Goal: Information Seeking & Learning: Learn about a topic

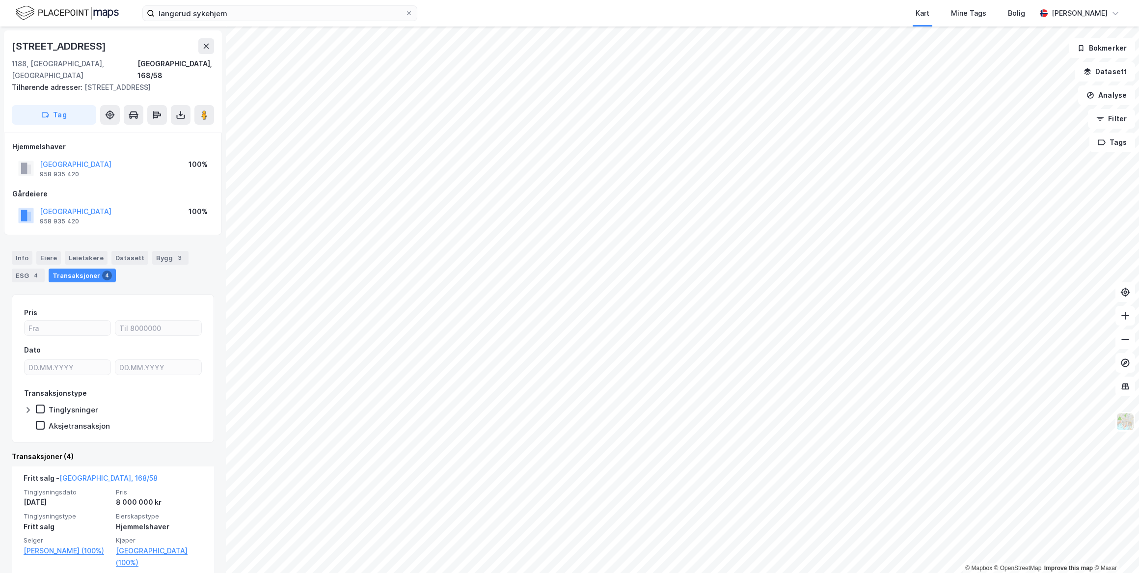
scroll to position [89, 0]
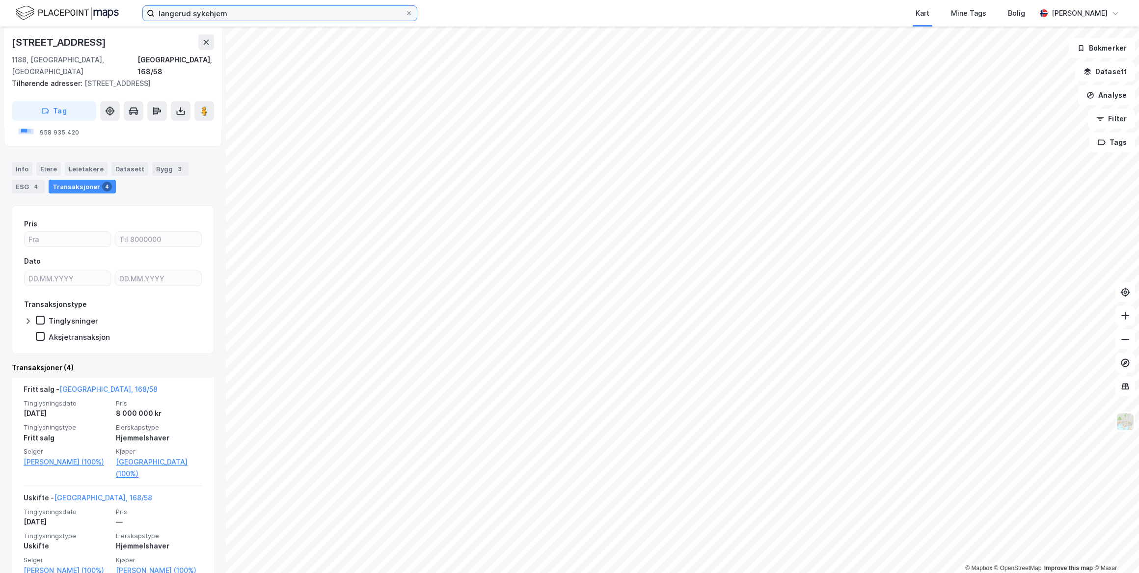
click at [205, 8] on input "langerud sykehjem" at bounding box center [280, 13] width 250 height 15
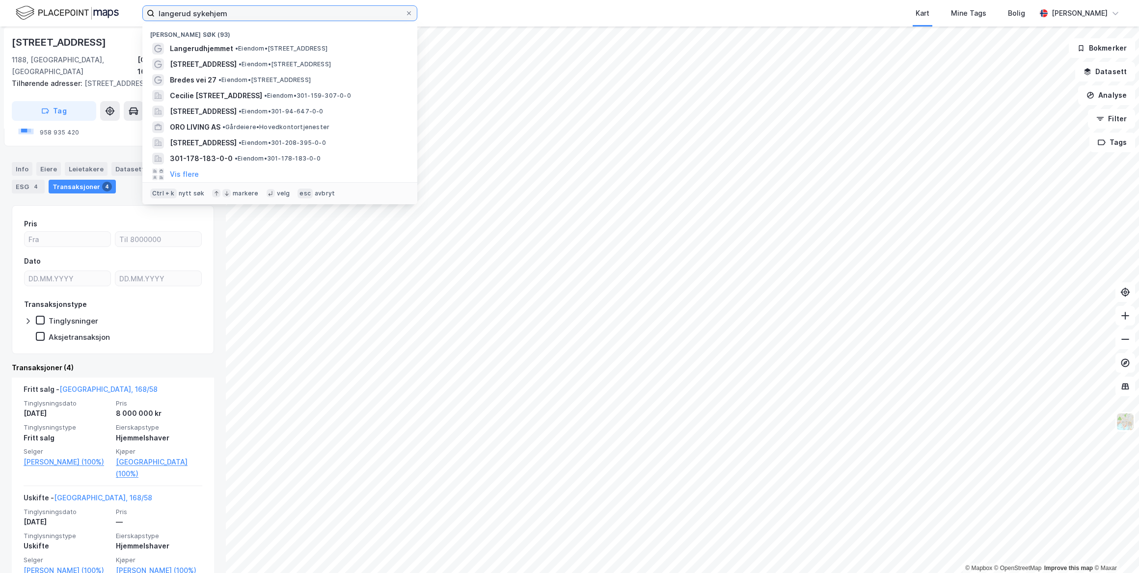
click at [205, 8] on input "langerud sykehjem" at bounding box center [280, 13] width 250 height 15
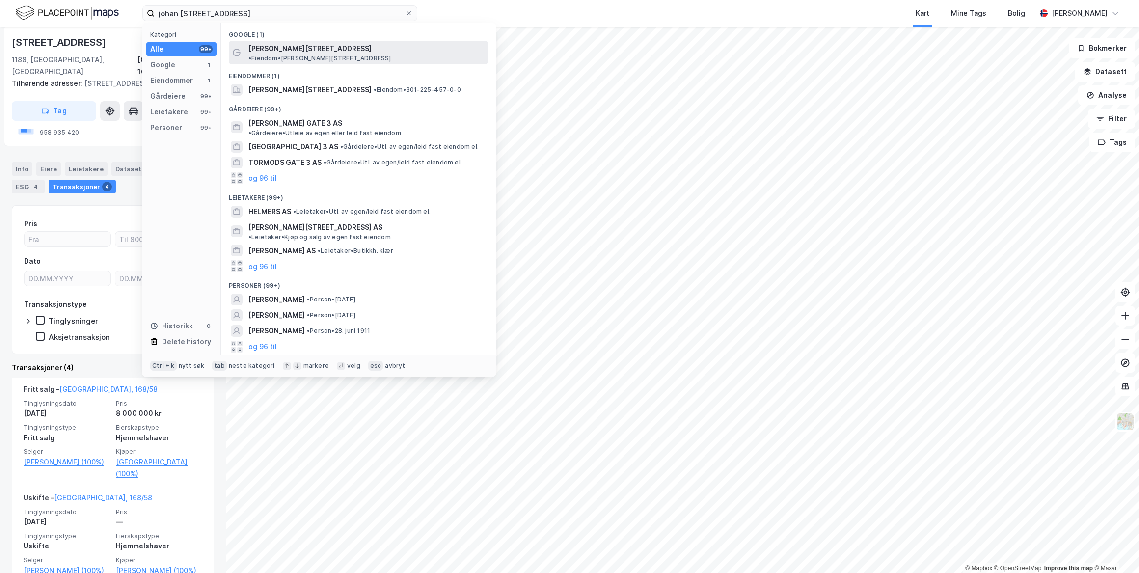
click at [309, 48] on span "[PERSON_NAME][STREET_ADDRESS]" at bounding box center [309, 49] width 123 height 12
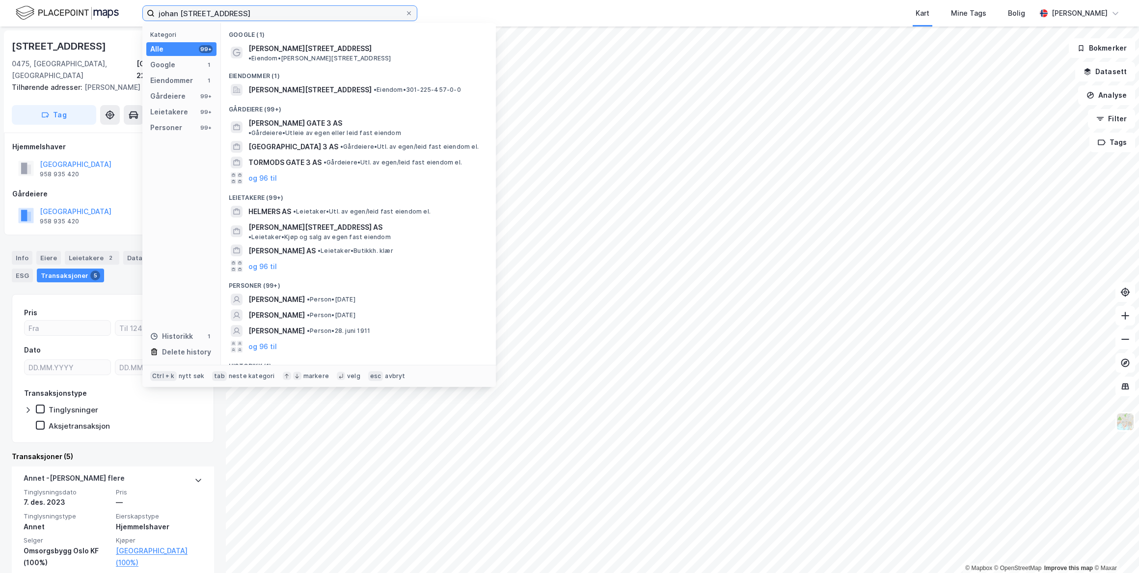
drag, startPoint x: 244, startPoint y: 13, endPoint x: -91, endPoint y: -9, distance: 335.6
click at [0, 0] on html "johan selmers gate 3 Kategori Alle 99+ Google 1 Eiendommer 1 Gårdeiere 99+ Leie…" at bounding box center [569, 286] width 1139 height 573
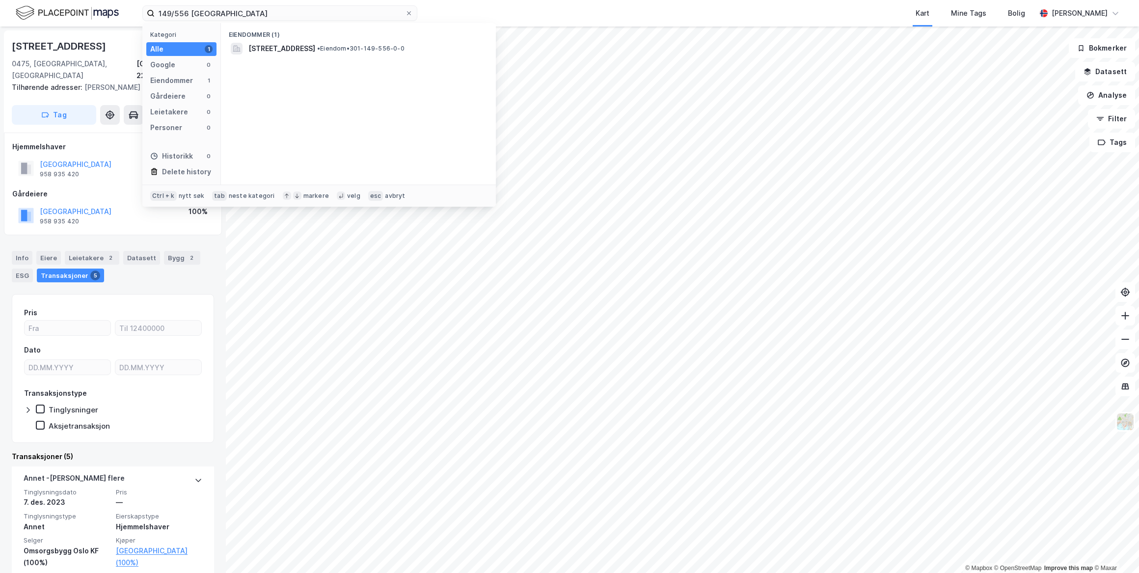
click at [282, 34] on div "Eiendommer (1)" at bounding box center [358, 32] width 275 height 18
click at [284, 43] on span "[STREET_ADDRESS]" at bounding box center [281, 49] width 67 height 12
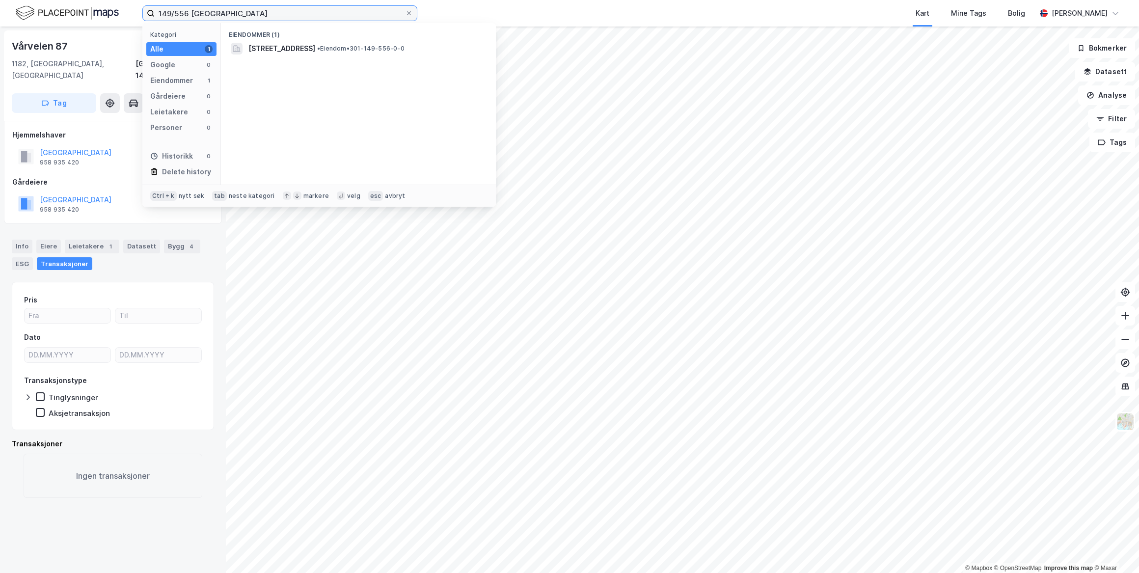
drag, startPoint x: 234, startPoint y: 19, endPoint x: 122, endPoint y: 5, distance: 112.3
click at [122, 5] on div "149/556 oslo Kategori Alle 1 Google 0 Eiendommer 1 Gårdeiere 0 Leietakere 0 Per…" at bounding box center [569, 13] width 1139 height 27
type input "229/221 oslo"
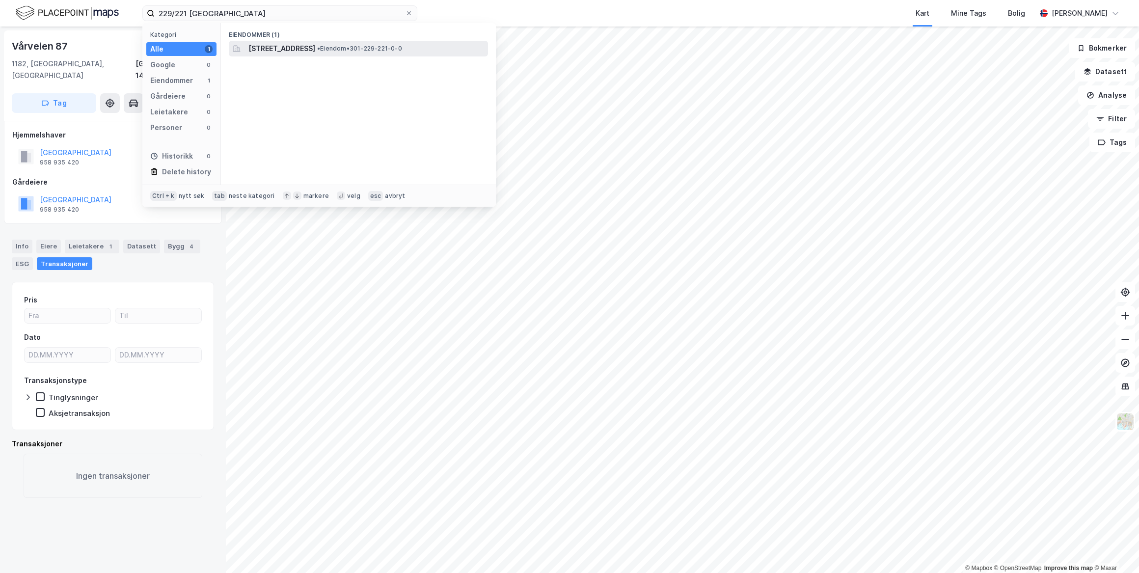
click at [295, 53] on span "[STREET_ADDRESS]" at bounding box center [281, 49] width 67 height 12
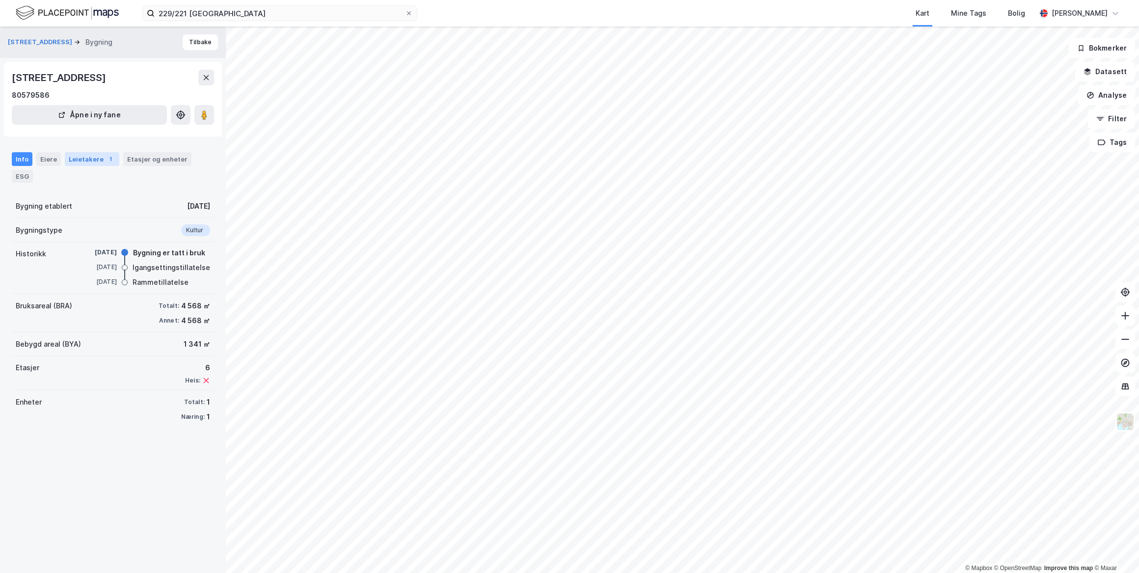
click at [102, 163] on div "Leietakere 1" at bounding box center [92, 159] width 54 height 14
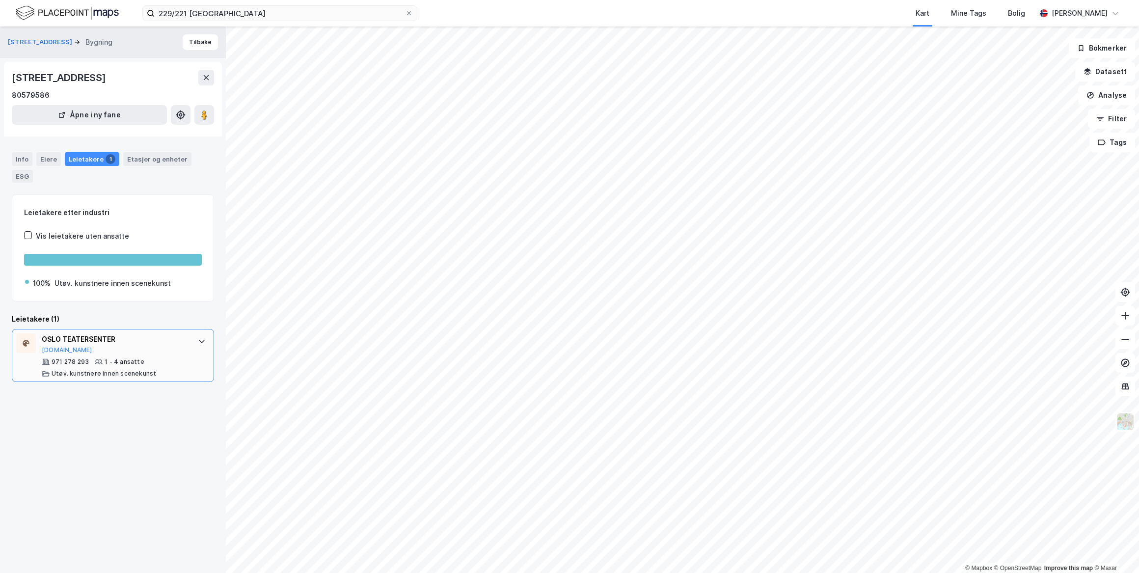
click at [171, 334] on div "OSLO TEATERSENTER" at bounding box center [115, 339] width 146 height 12
click at [182, 336] on div "OSLO TEATERSENTER Proff.no 971 278 293 1 - 4 ansatte Utøv. kunstnere innen scen…" at bounding box center [113, 355] width 202 height 53
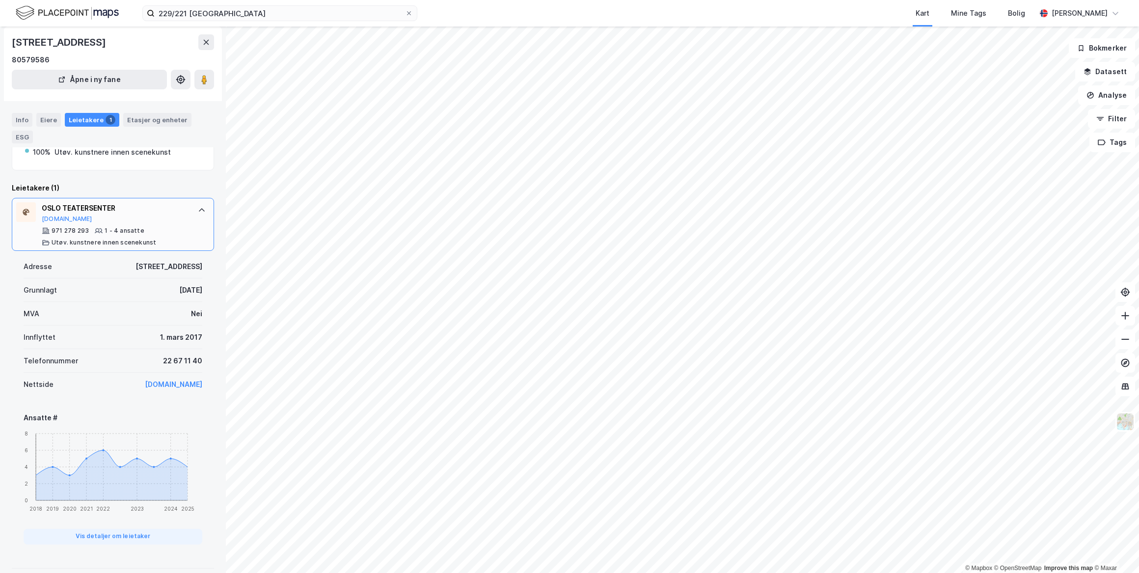
scroll to position [134, 0]
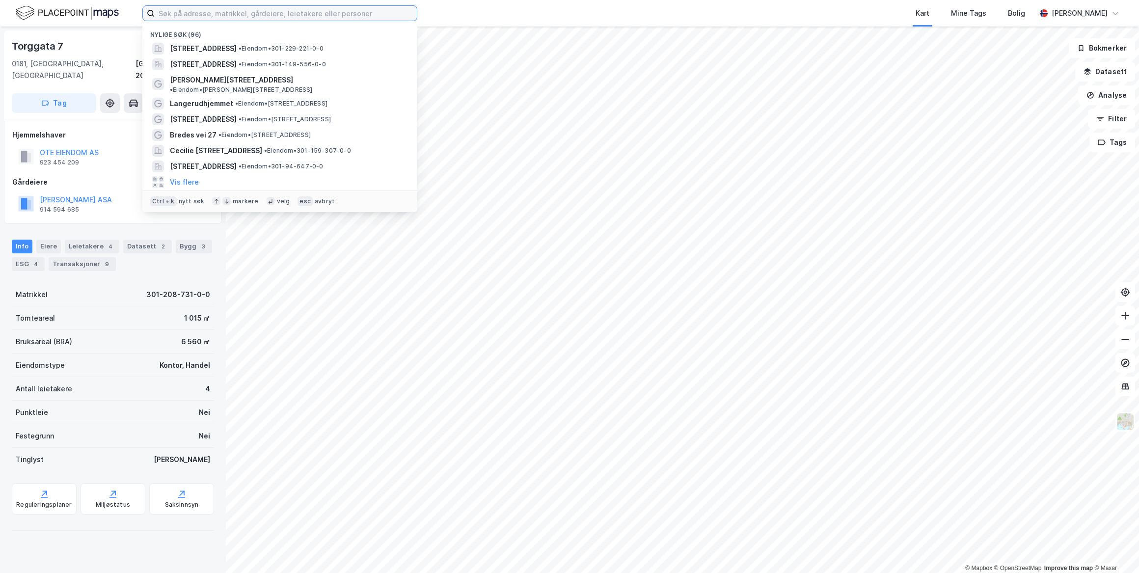
click at [275, 15] on input at bounding box center [286, 13] width 262 height 15
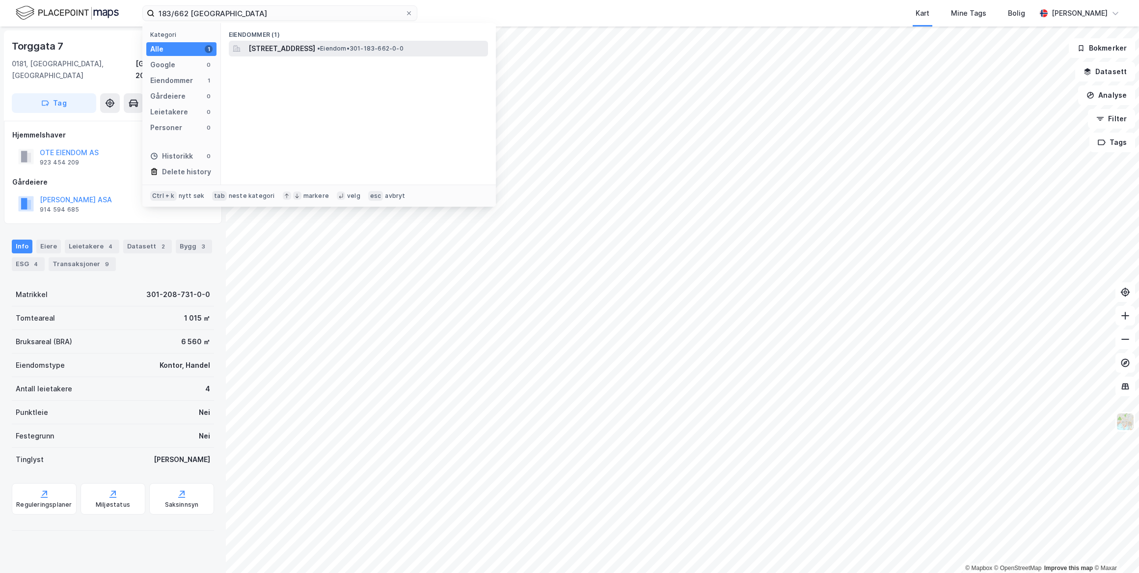
click at [281, 51] on span "[STREET_ADDRESS]" at bounding box center [281, 49] width 67 height 12
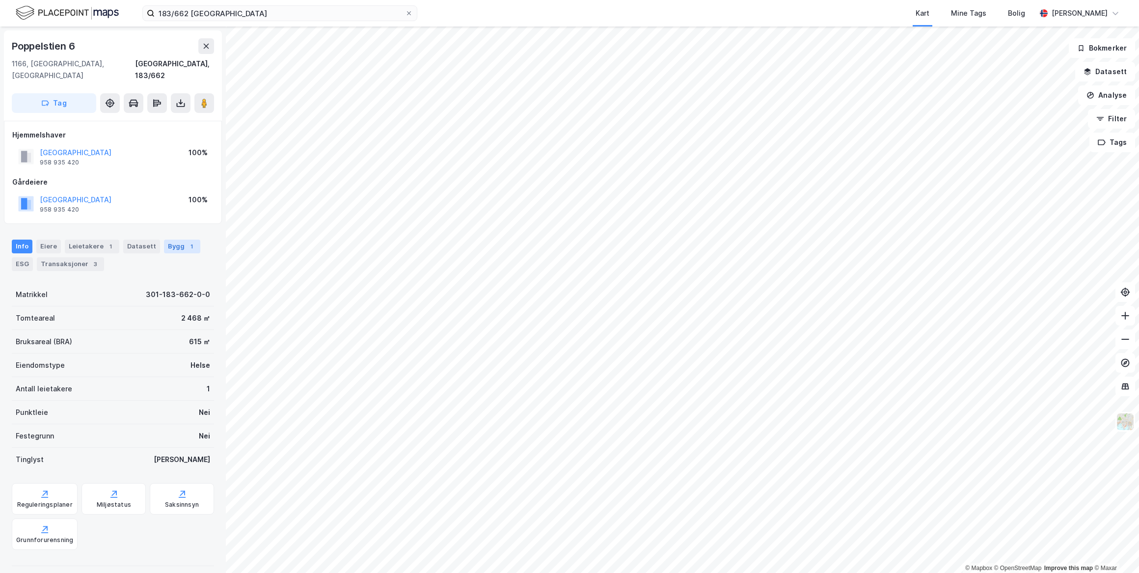
click at [174, 240] on div "Bygg 1" at bounding box center [182, 247] width 36 height 14
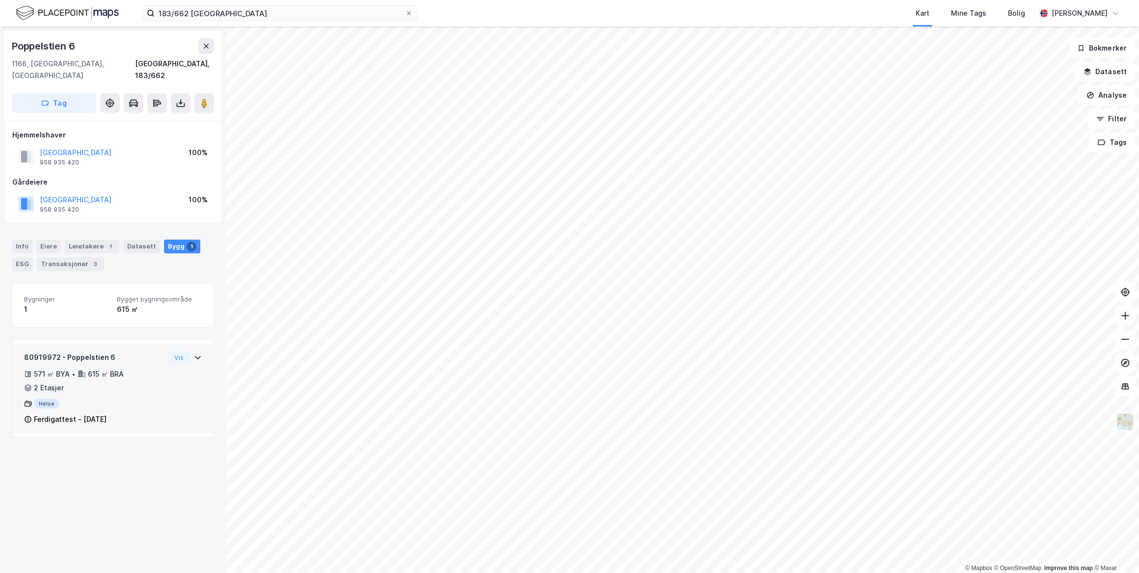
click at [194, 354] on icon at bounding box center [198, 358] width 8 height 8
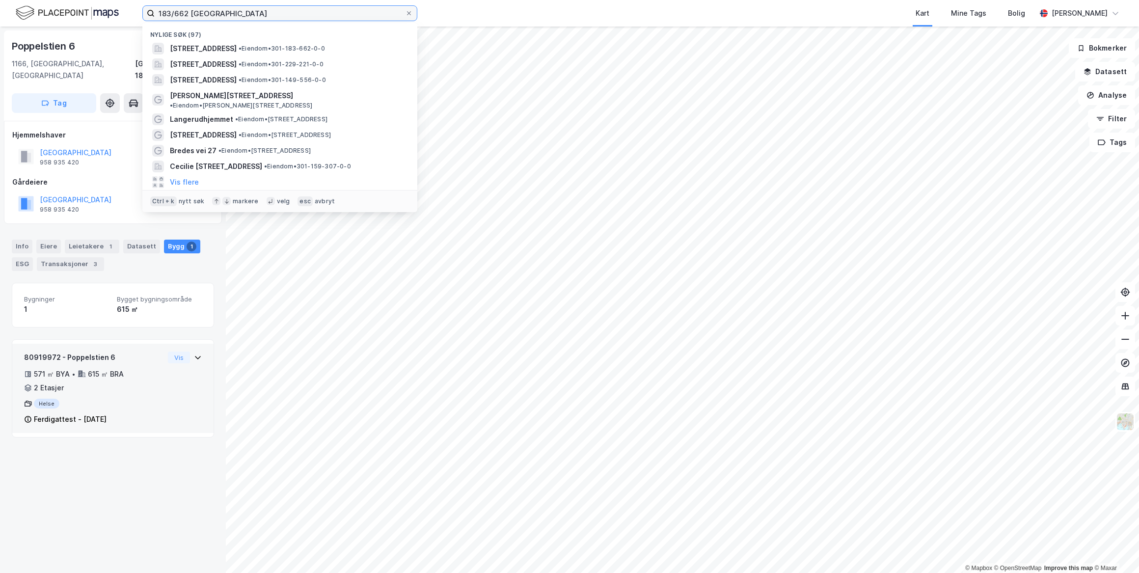
drag, startPoint x: 186, startPoint y: 13, endPoint x: 88, endPoint y: 10, distance: 97.3
click at [88, 10] on div "183/662 oslo Nylige søk (97) [STREET_ADDRESS] • Eiendom • 301-183-662-0-0 [STRE…" at bounding box center [569, 13] width 1139 height 27
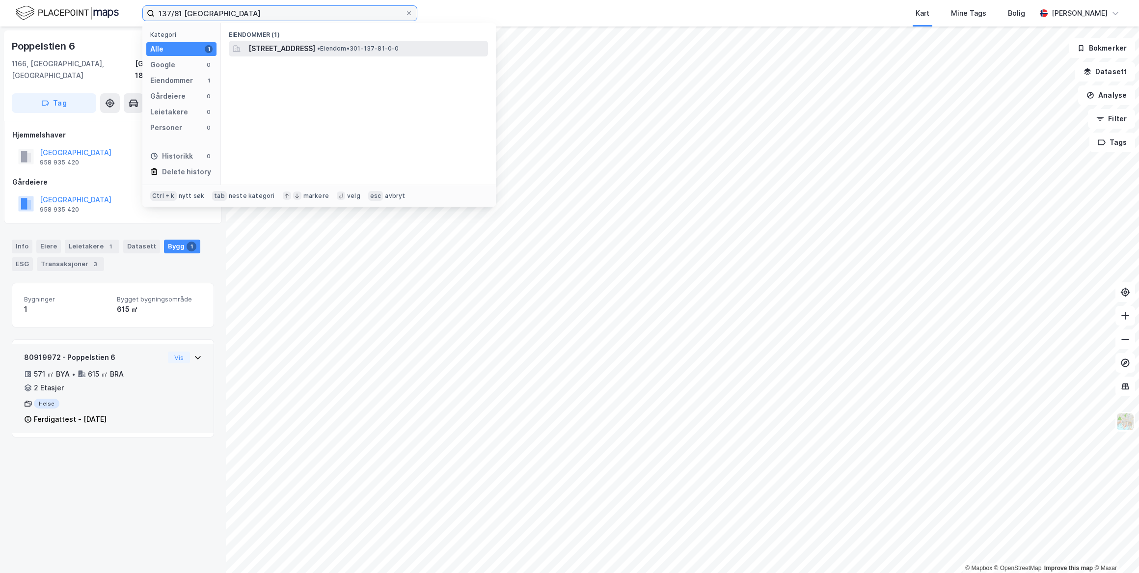
type input "137/81 [GEOGRAPHIC_DATA]"
click at [257, 47] on span "[STREET_ADDRESS]" at bounding box center [281, 49] width 67 height 12
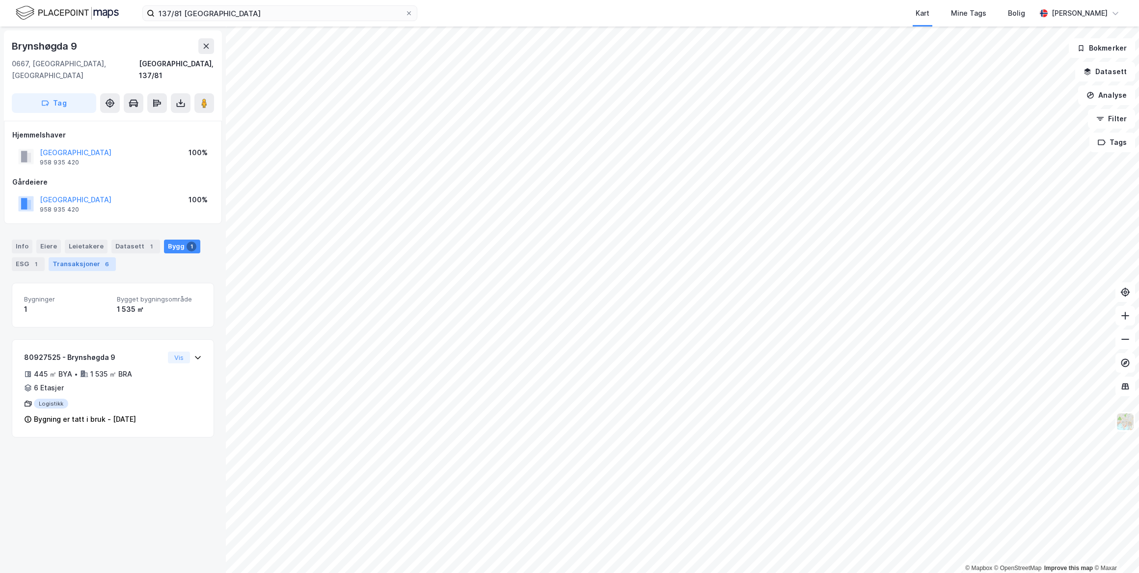
click at [64, 257] on div "Transaksjoner 6" at bounding box center [82, 264] width 67 height 14
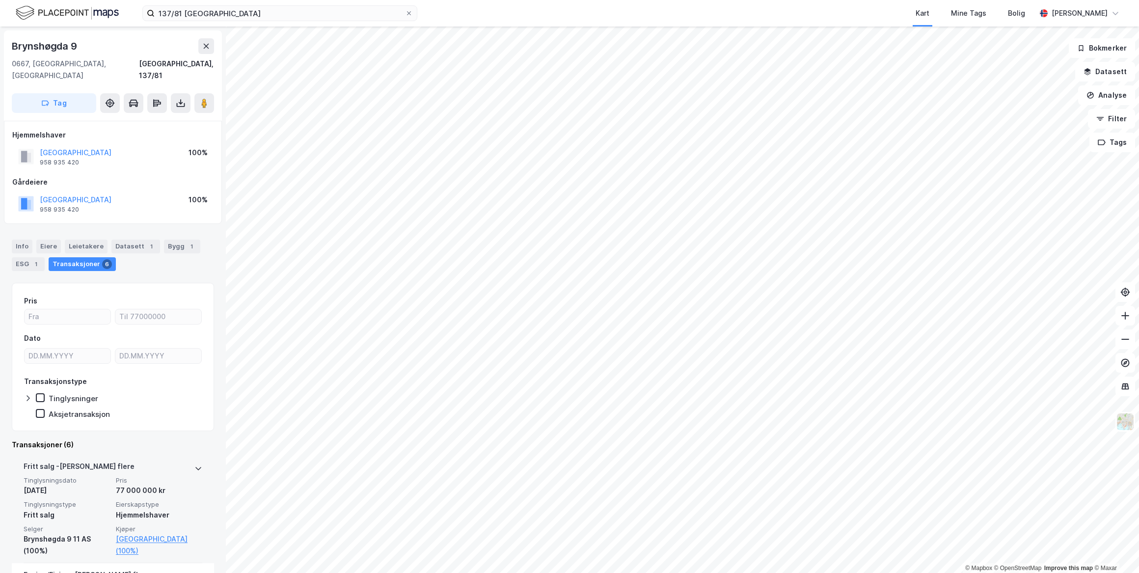
click at [196, 456] on div "[PERSON_NAME] flere Tinglysningsdato [DATE] Pris 77 000 000 kr Tinglysningstype…" at bounding box center [113, 509] width 202 height 109
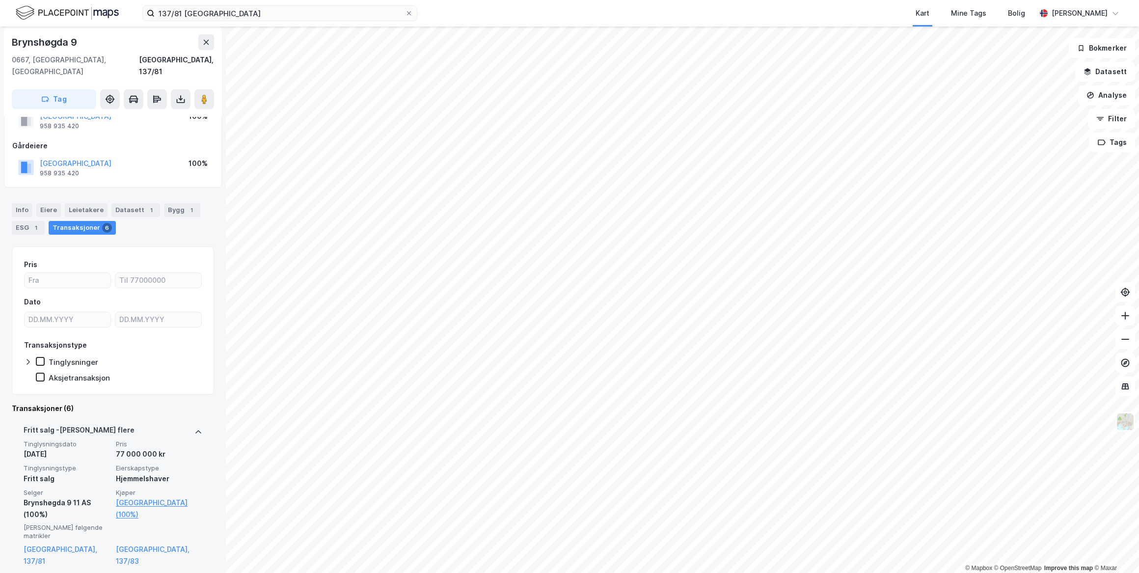
scroll to position [89, 0]
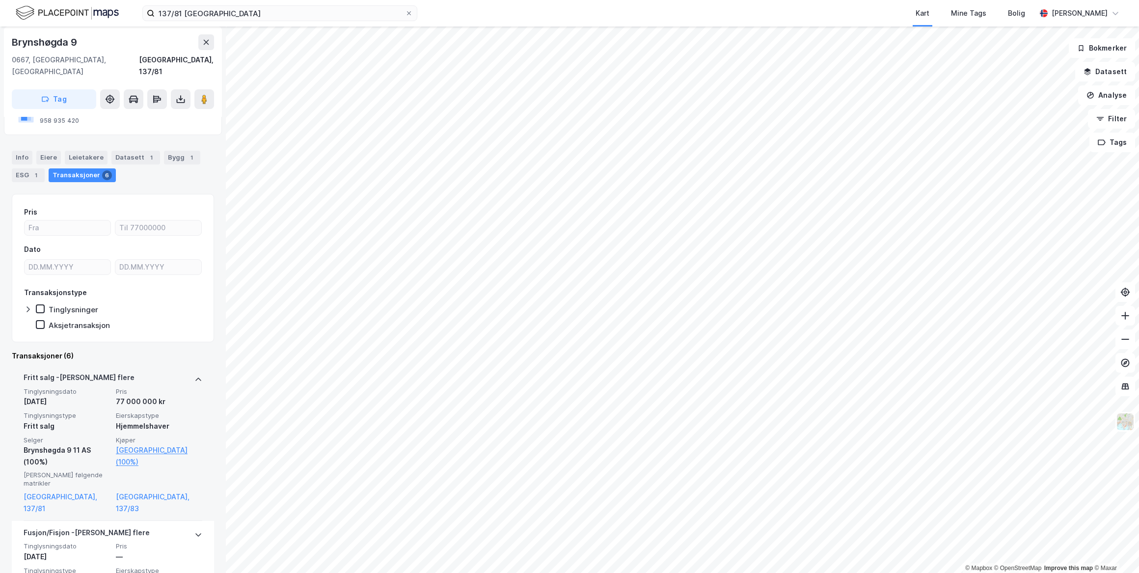
click at [170, 372] on div "[PERSON_NAME] flere" at bounding box center [113, 380] width 179 height 16
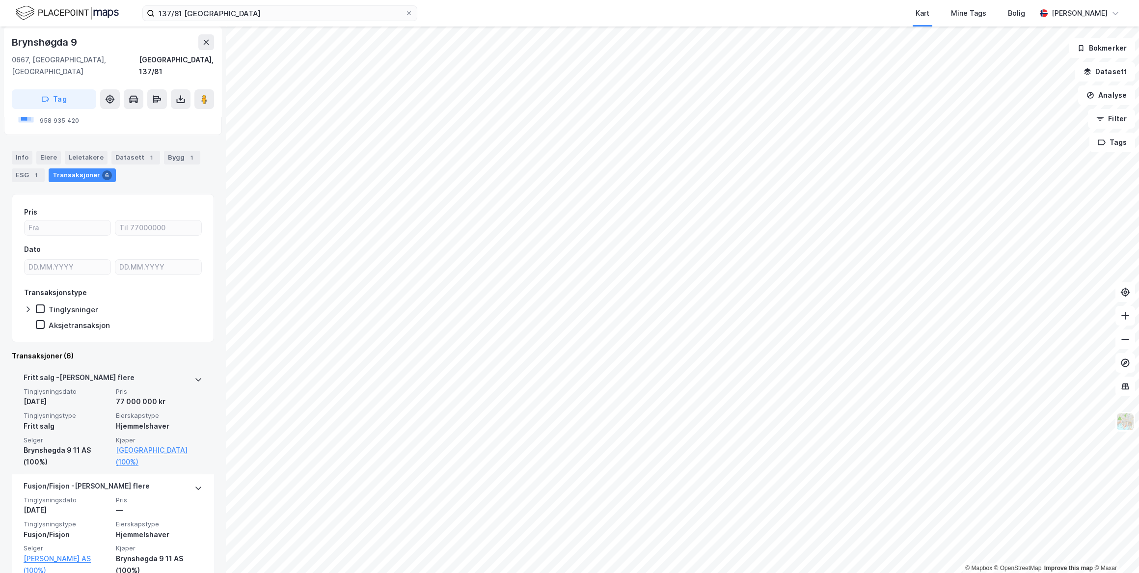
click at [170, 372] on div "[PERSON_NAME] flere" at bounding box center [113, 380] width 179 height 16
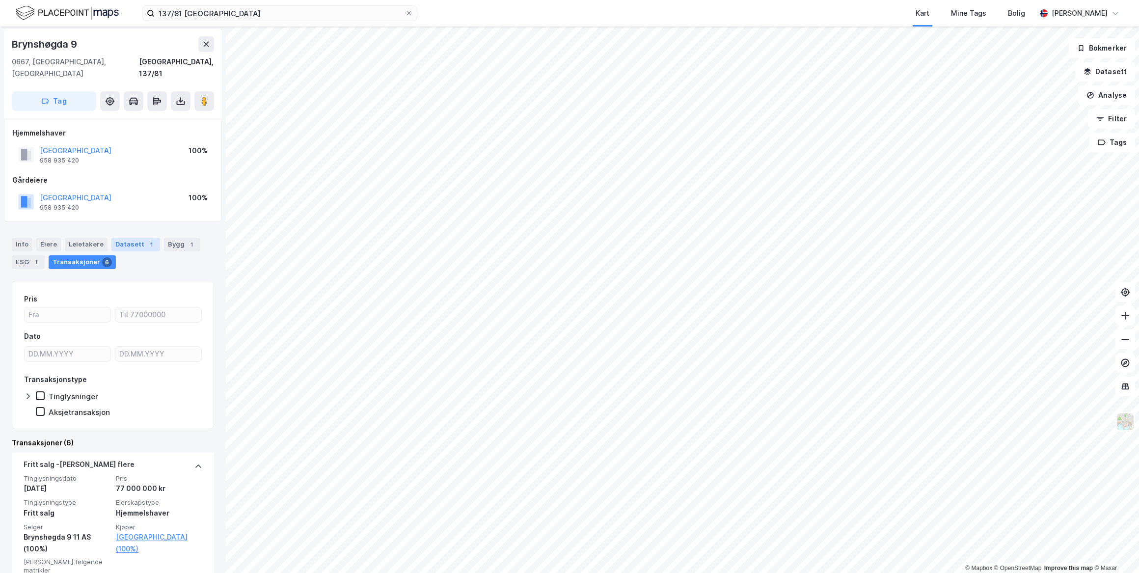
scroll to position [0, 0]
click at [137, 240] on div "Datasett 1" at bounding box center [135, 247] width 49 height 14
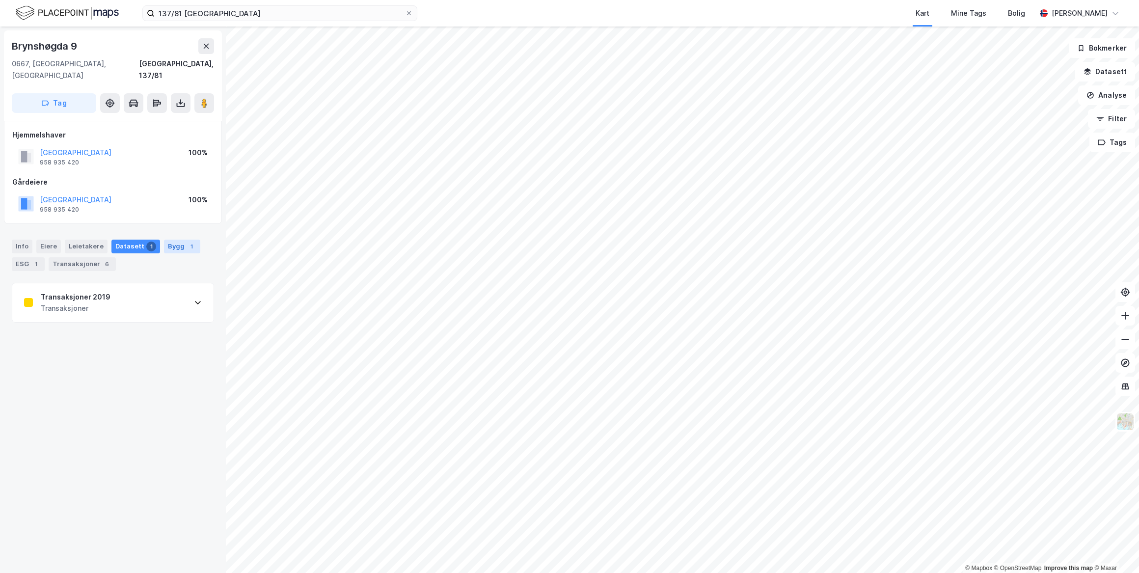
click at [174, 240] on div "Bygg 1" at bounding box center [182, 247] width 36 height 14
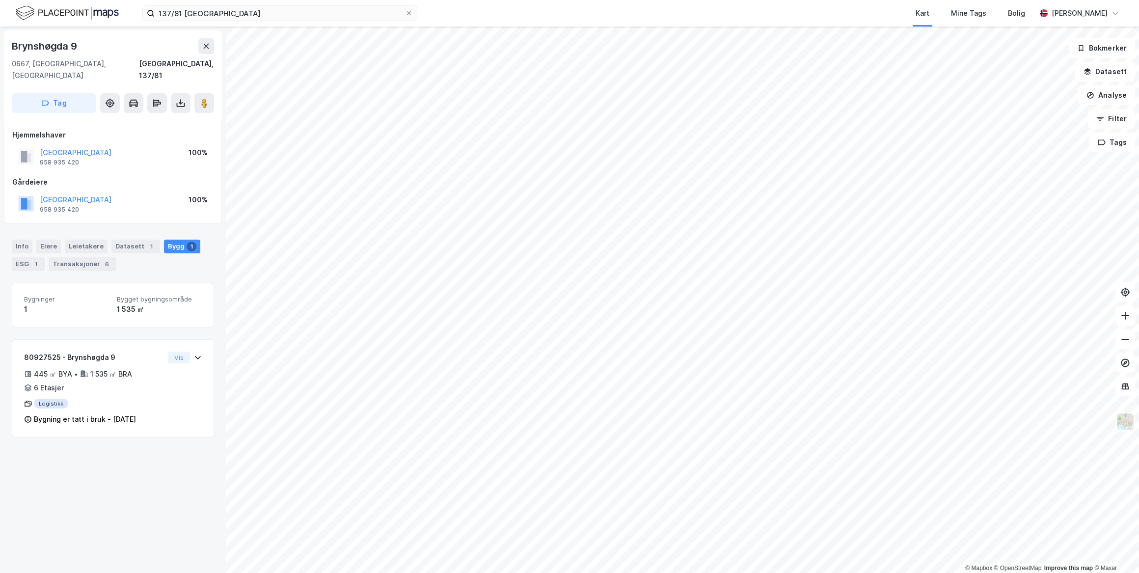
click at [141, 242] on div "Info [PERSON_NAME] Datasett 1 Bygg 1 ESG 1 Transaksjoner 6" at bounding box center [113, 255] width 202 height 31
click at [141, 240] on div "Datasett 1" at bounding box center [135, 247] width 49 height 14
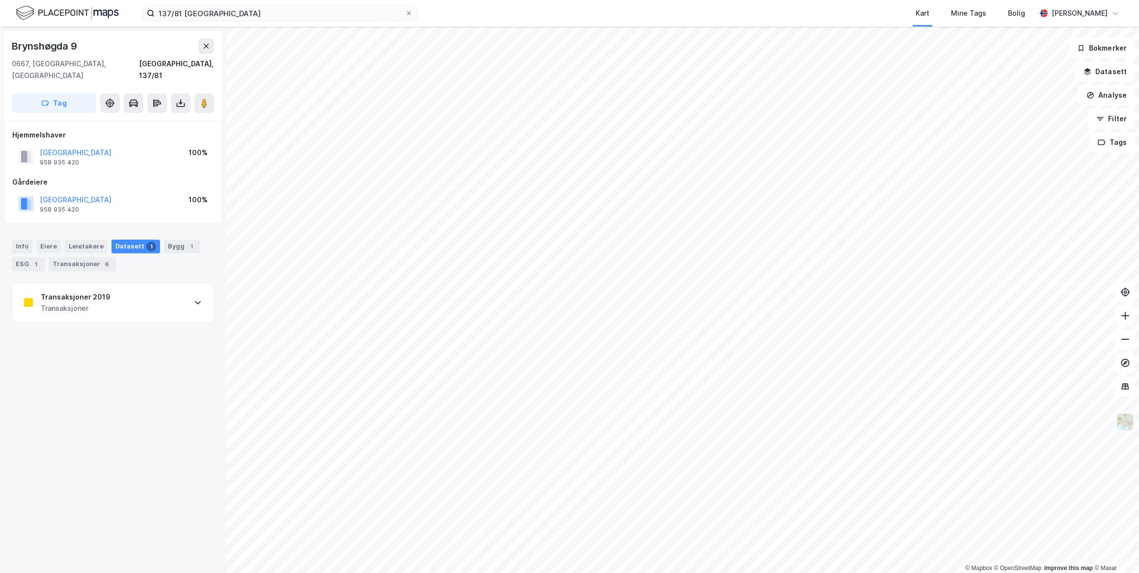
click at [161, 285] on div "Transaksjoner 2019 Transaksjoner" at bounding box center [112, 302] width 201 height 39
click at [90, 414] on div "[URL][DOMAIN_NAME]" at bounding box center [57, 418] width 66 height 8
click at [178, 286] on div "Transaksjoner 2019 Transaksjoner" at bounding box center [112, 302] width 201 height 39
click at [14, 240] on div "Info" at bounding box center [22, 247] width 21 height 14
